Goal: Navigation & Orientation: Find specific page/section

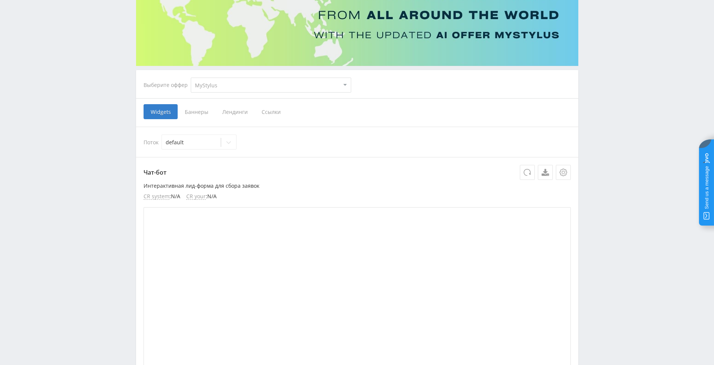
scroll to position [37, 0]
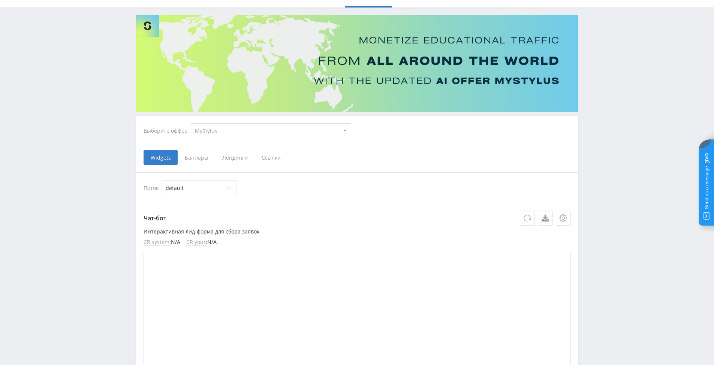
click at [268, 159] on span "Ссылки" at bounding box center [270, 157] width 33 height 15
click at [0, 0] on input "Ссылки" at bounding box center [0, 0] width 0 height 0
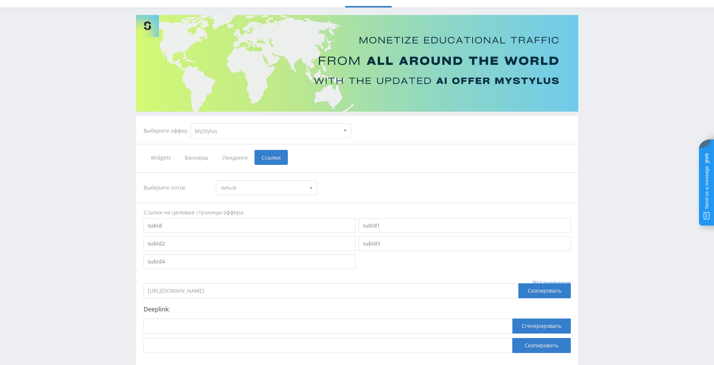
click at [160, 158] on span "Widgets" at bounding box center [161, 157] width 34 height 15
click at [0, 0] on input "Widgets" at bounding box center [0, 0] width 0 height 0
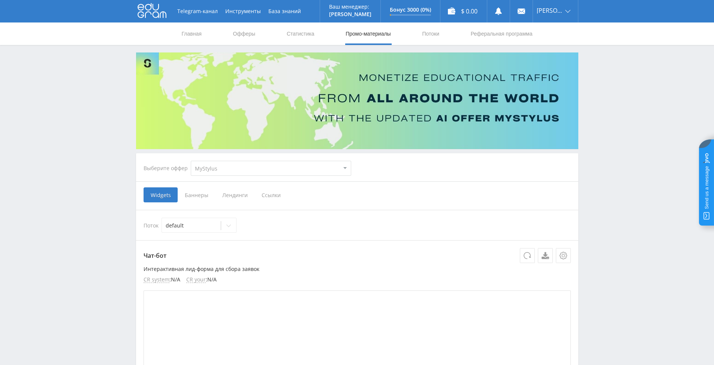
click at [368, 35] on link "Промо-материалы" at bounding box center [368, 33] width 46 height 22
click at [485, 33] on link "Реферальная программа" at bounding box center [501, 33] width 63 height 22
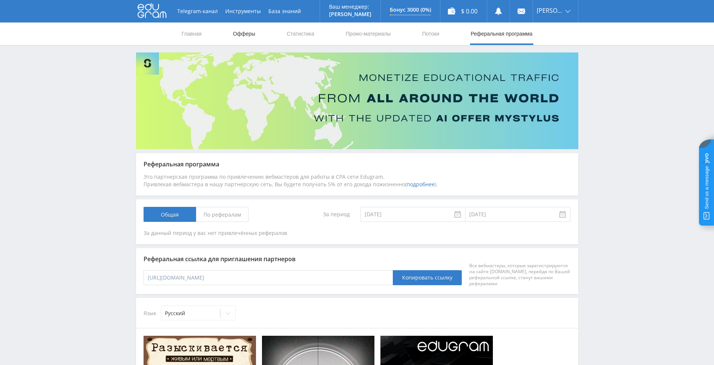
click at [240, 35] on link "Офферы" at bounding box center [244, 33] width 24 height 22
